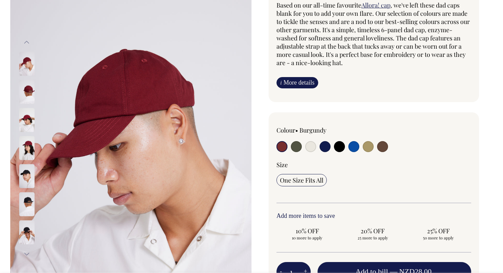
scroll to position [69, 0]
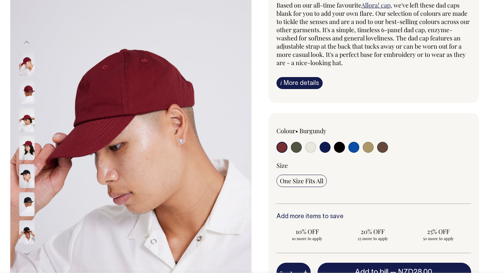
click at [296, 152] on input "radio" at bounding box center [296, 147] width 11 height 11
radio input "true"
select select "Olive"
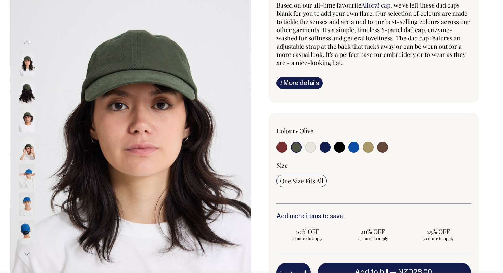
click at [309, 150] on input "radio" at bounding box center [310, 147] width 11 height 11
radio input "true"
select select "Natural"
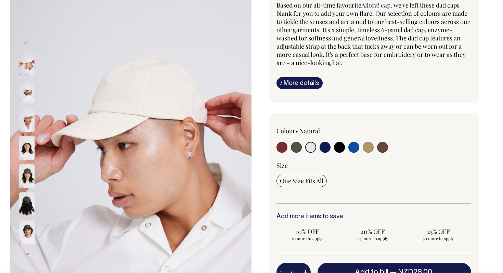
click at [319, 147] on div at bounding box center [316, 148] width 78 height 13
click at [326, 147] on input "radio" at bounding box center [325, 147] width 11 height 11
radio input "true"
select select "Dark Navy"
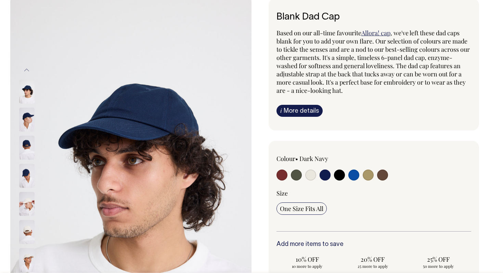
scroll to position [40, 0]
